Goal: Find specific page/section: Find specific page/section

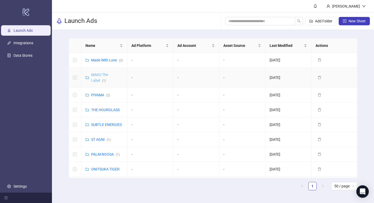
click at [99, 78] on link "MAKU The Label ( 1 )" at bounding box center [99, 77] width 17 height 10
click at [93, 79] on link "MAKU The Label ( 1 )" at bounding box center [99, 77] width 17 height 10
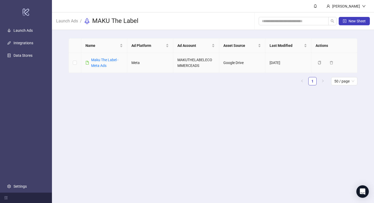
click at [104, 63] on div "Maku The Label - Meta Ads" at bounding box center [107, 62] width 32 height 11
click at [104, 59] on link "Maku The Label - Meta Ads" at bounding box center [104, 63] width 27 height 10
